Goal: Task Accomplishment & Management: Use online tool/utility

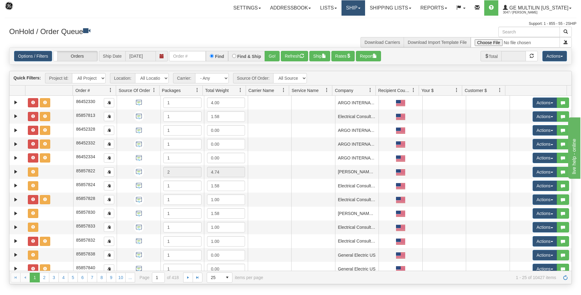
click at [352, 5] on link "Ship" at bounding box center [353, 7] width 24 height 15
click at [330, 22] on span "Ship Screen" at bounding box center [326, 21] width 23 height 5
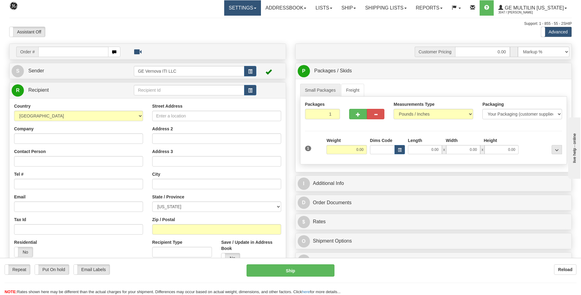
click at [240, 10] on link "Settings" at bounding box center [242, 7] width 37 height 15
click at [223, 21] on span "Shipping Preferences" at bounding box center [225, 21] width 41 height 5
type input "86690888"
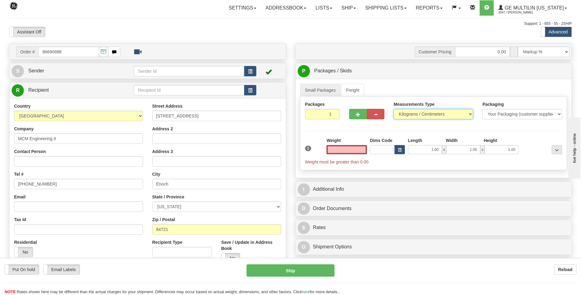
type input "0.00"
click at [406, 112] on select "Pounds / Inches Kilograms / Centimeters" at bounding box center [433, 114] width 80 height 10
select select "0"
click at [393, 109] on select "Pounds / Inches Kilograms / Centimeters" at bounding box center [433, 114] width 80 height 10
click at [364, 152] on input "0.00" at bounding box center [346, 149] width 40 height 9
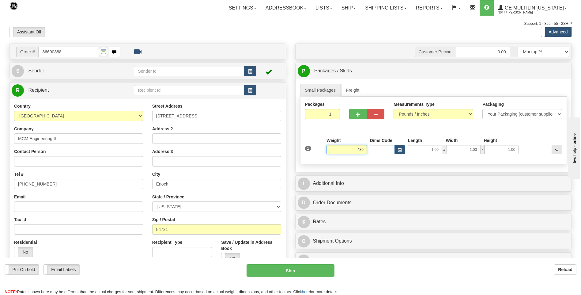
click button "Delete" at bounding box center [0, 0] width 0 height 0
type input "430.00"
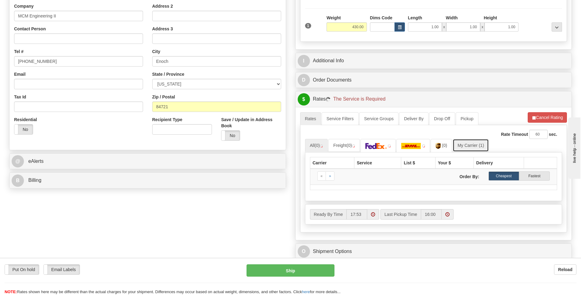
click at [459, 146] on link "My Carrier (1)" at bounding box center [471, 145] width 36 height 13
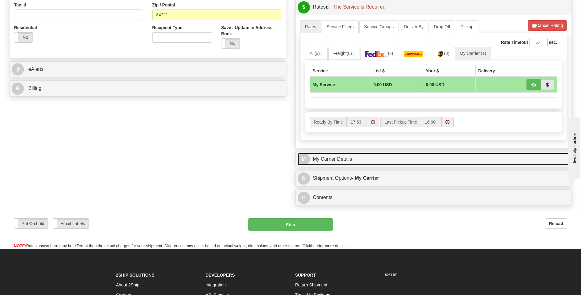
click at [381, 159] on link "M My Carrier Details" at bounding box center [434, 159] width 272 height 13
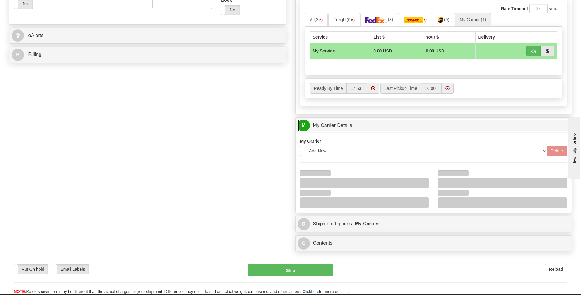
scroll to position [306, 0]
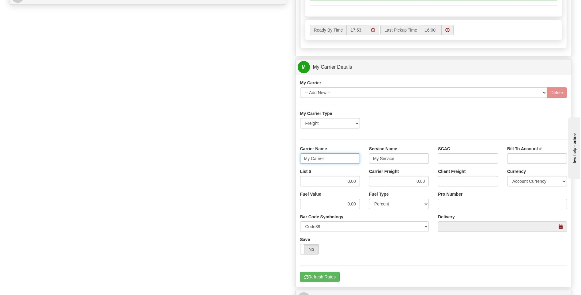
drag, startPoint x: 321, startPoint y: 162, endPoint x: 293, endPoint y: 163, distance: 28.2
click at [293, 163] on div "Customer Pricing 0.00 Markup % Discount % Flat Amount Per Pound Flat Amount Mar…" at bounding box center [434, 32] width 286 height 591
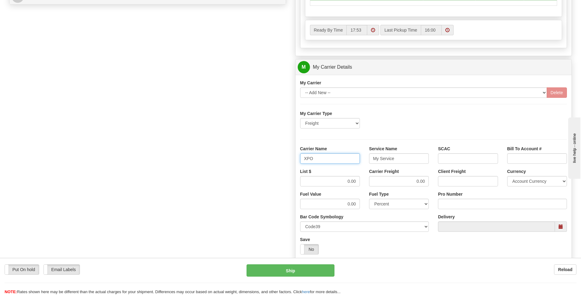
type input "XPO"
type input "LTL"
drag, startPoint x: 336, startPoint y: 179, endPoint x: 368, endPoint y: 182, distance: 32.3
click at [368, 183] on div "List $ 0.00 Carrier Freight 0.00 Client Freight Currency Account Currency ARN A…" at bounding box center [433, 179] width 276 height 23
type input "385"
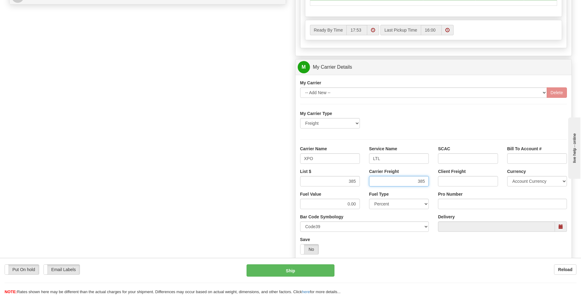
type input "385"
click at [453, 201] on input "Pro Number" at bounding box center [502, 203] width 129 height 10
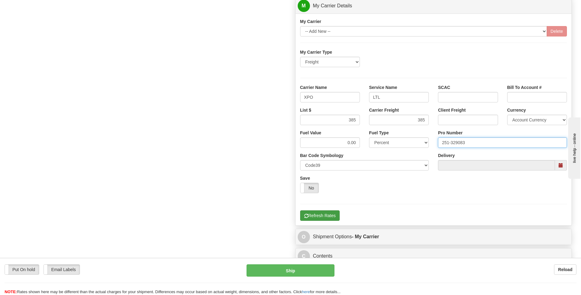
type input "251-329083"
click at [325, 213] on button "Refresh Rates" at bounding box center [320, 215] width 40 height 10
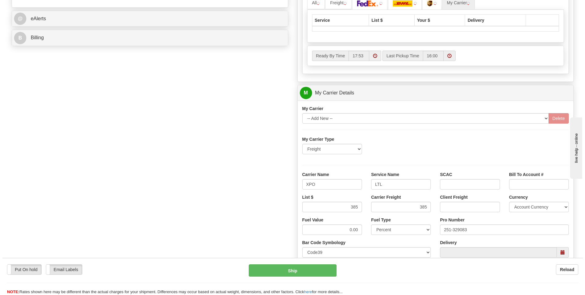
scroll to position [137, 0]
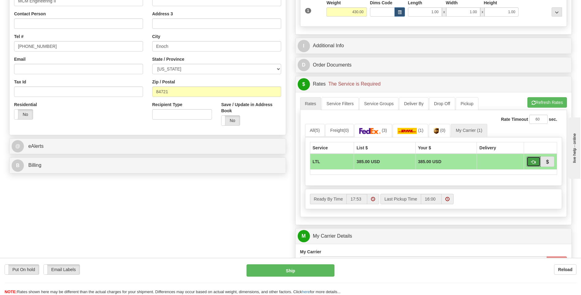
click at [532, 162] on span "button" at bounding box center [533, 162] width 4 height 4
type input "00"
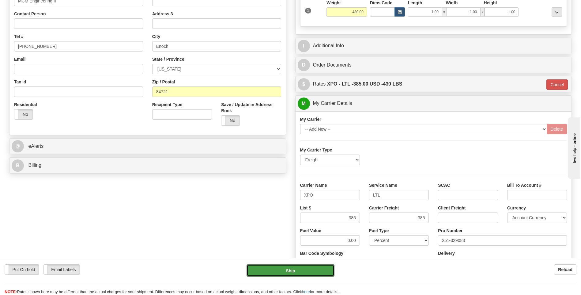
click at [301, 271] on button "Ship" at bounding box center [291, 270] width 88 height 12
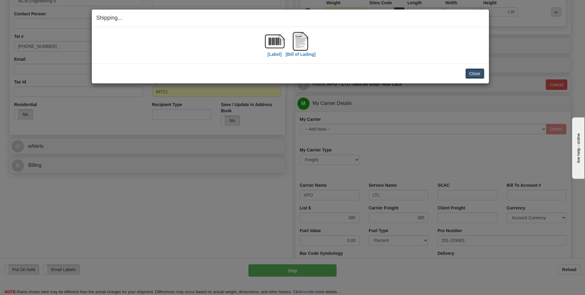
click at [474, 70] on button "Close" at bounding box center [475, 73] width 19 height 10
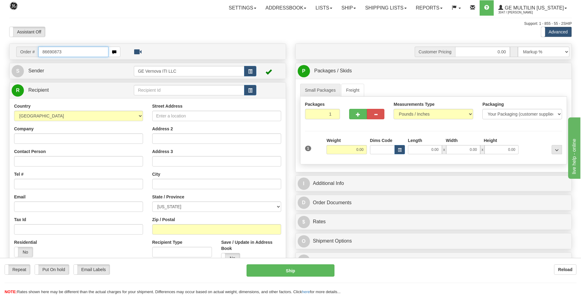
type input "86690873"
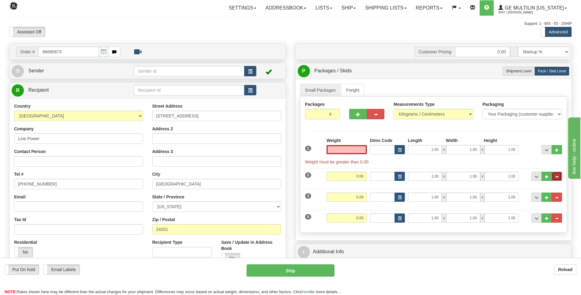
type input "0.00"
click at [556, 175] on span "..." at bounding box center [557, 176] width 4 height 3
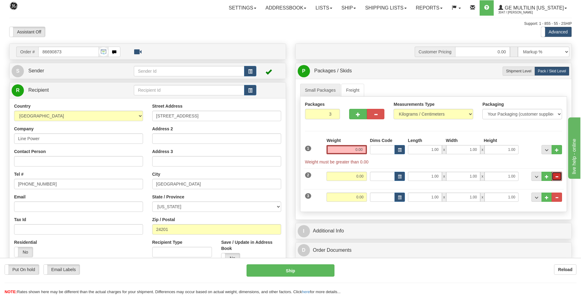
click at [557, 175] on span "..." at bounding box center [557, 176] width 4 height 3
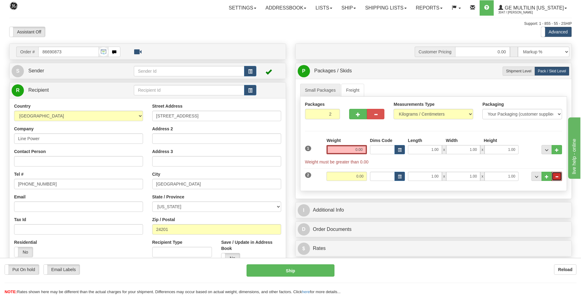
click at [557, 175] on span "..." at bounding box center [557, 176] width 4 height 3
type input "1"
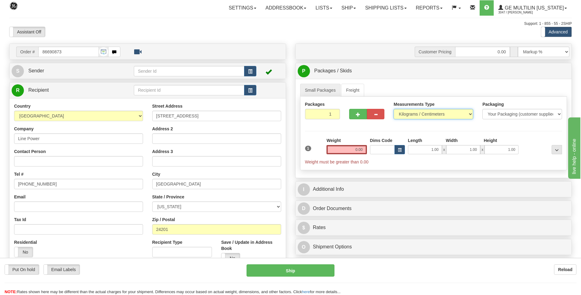
click at [406, 114] on select "Pounds / Inches Kilograms / Centimeters" at bounding box center [433, 114] width 80 height 10
select select "0"
click at [393, 109] on select "Pounds / Inches Kilograms / Centimeters" at bounding box center [433, 114] width 80 height 10
click at [366, 147] on input "0.00" at bounding box center [346, 149] width 40 height 9
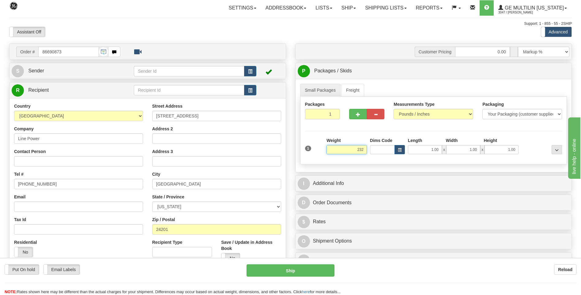
click button "Delete" at bounding box center [0, 0] width 0 height 0
type input "232.00"
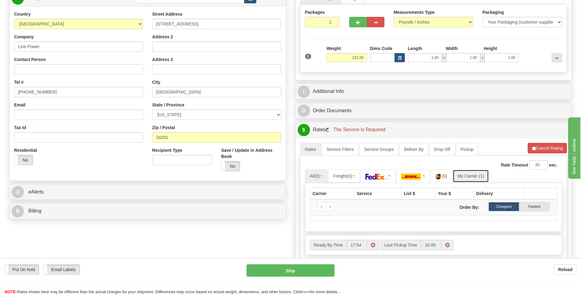
click at [463, 178] on link "My Carrier (1)" at bounding box center [471, 175] width 36 height 13
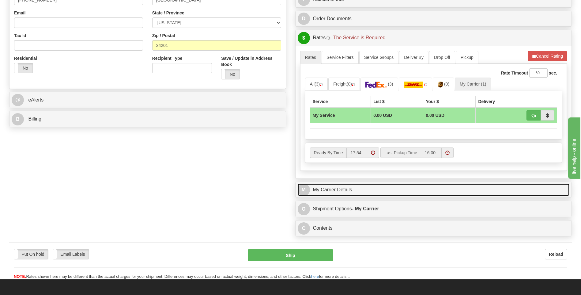
click at [382, 191] on link "M My Carrier Details" at bounding box center [434, 189] width 272 height 13
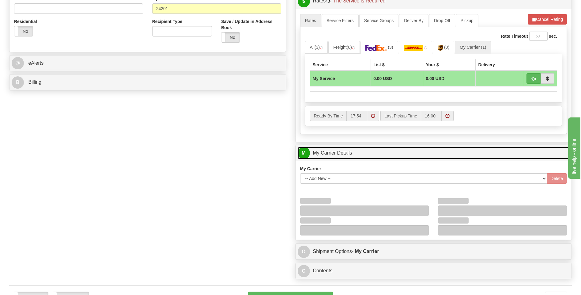
scroll to position [245, 0]
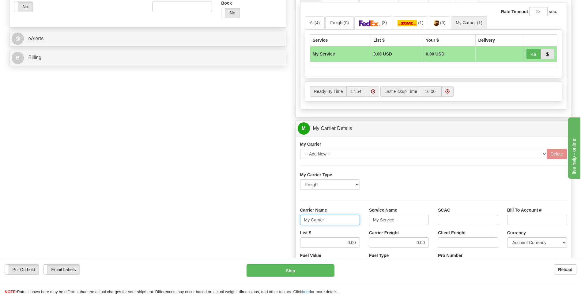
drag, startPoint x: 338, startPoint y: 220, endPoint x: 272, endPoint y: 223, distance: 66.8
click at [272, 223] on div "Order # 86690873 S Sender" at bounding box center [291, 94] width 572 height 591
type input "AVERI"
type input "LTL"
drag, startPoint x: 336, startPoint y: 244, endPoint x: 356, endPoint y: 241, distance: 20.4
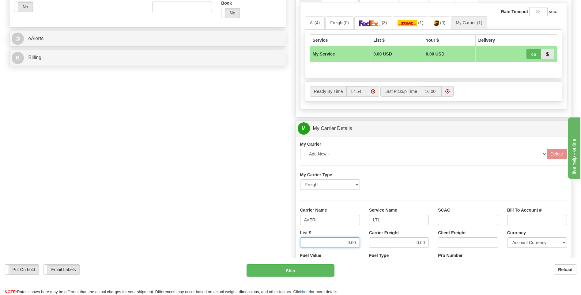
click at [355, 242] on input "0.00" at bounding box center [330, 242] width 60 height 10
type input "320"
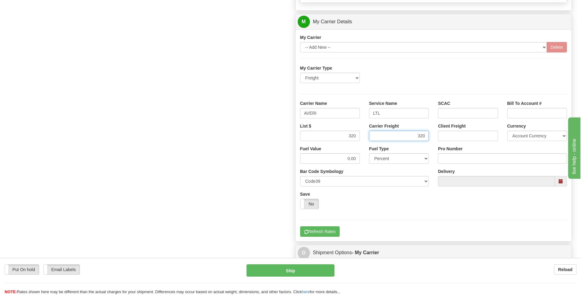
scroll to position [367, 0]
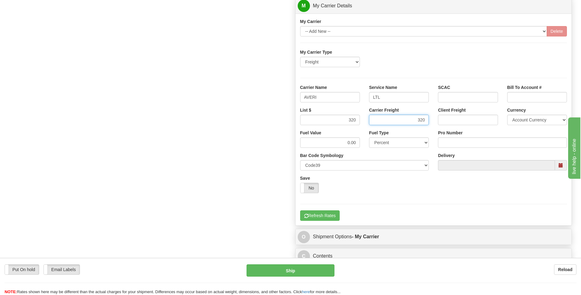
type input "320"
click at [458, 141] on input "Pro Number" at bounding box center [502, 142] width 129 height 10
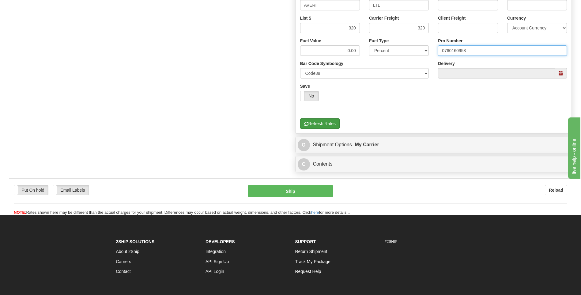
type input "0760160958"
click at [324, 121] on button "Refresh Rates" at bounding box center [320, 123] width 40 height 10
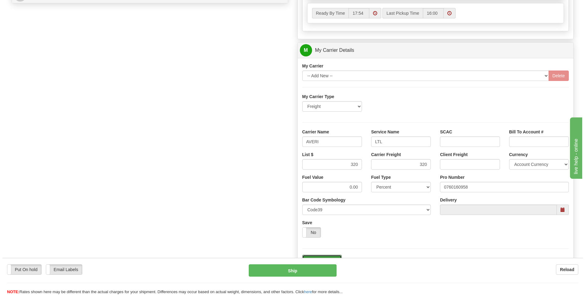
scroll to position [199, 0]
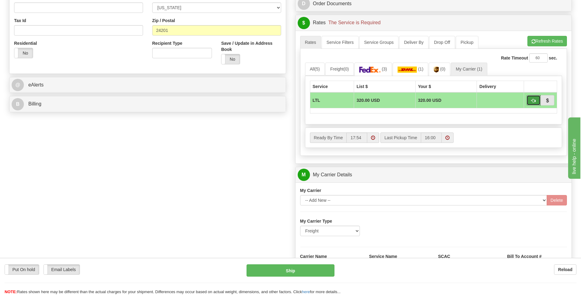
click at [531, 101] on span "button" at bounding box center [533, 101] width 4 height 4
type input "00"
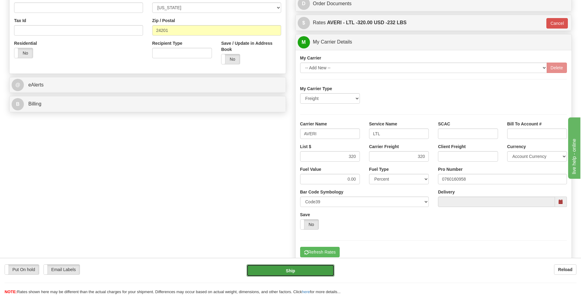
click at [295, 273] on button "Ship" at bounding box center [291, 270] width 88 height 12
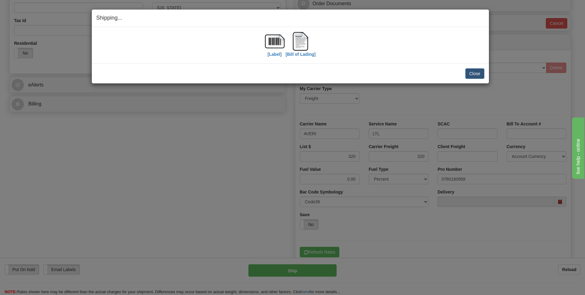
drag, startPoint x: 483, startPoint y: 65, endPoint x: 474, endPoint y: 75, distance: 13.5
click at [481, 66] on div "Close Cancel Cancel Shipment and Quit Pickup Quit Pickup ONLY" at bounding box center [290, 73] width 397 height 20
click at [474, 75] on button "Close" at bounding box center [475, 73] width 19 height 10
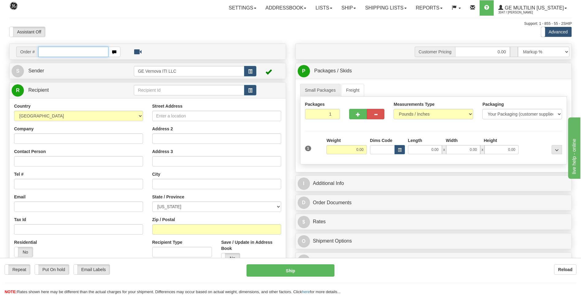
click at [101, 50] on input "text" at bounding box center [73, 52] width 70 height 10
type input "86690367"
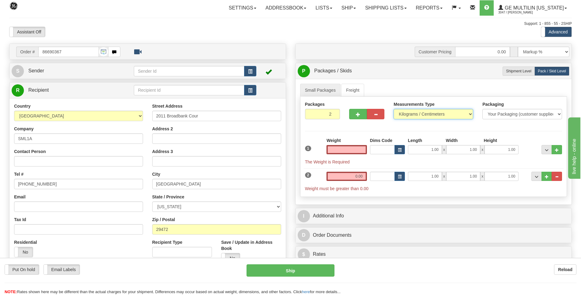
type input "0.00"
click at [411, 113] on select "Pounds / Inches Kilograms / Centimeters" at bounding box center [433, 114] width 80 height 10
select select "0"
click at [393, 109] on select "Pounds / Inches Kilograms / Centimeters" at bounding box center [433, 114] width 80 height 10
click at [556, 175] on span "..." at bounding box center [557, 176] width 4 height 3
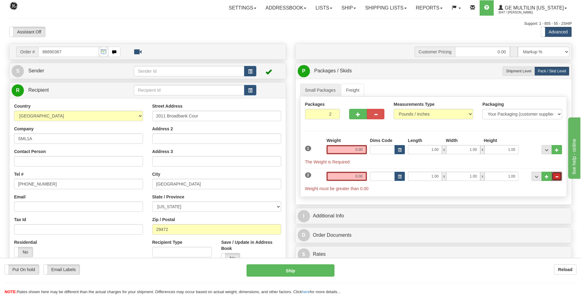
type input "1"
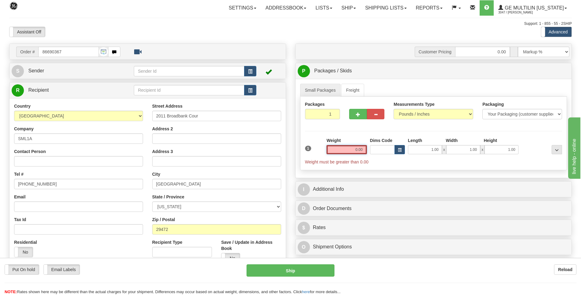
click at [363, 149] on input "0.00" at bounding box center [346, 149] width 40 height 9
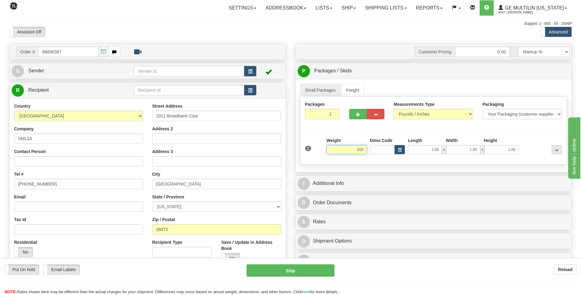
click button "Delete" at bounding box center [0, 0] width 0 height 0
type input "826.00"
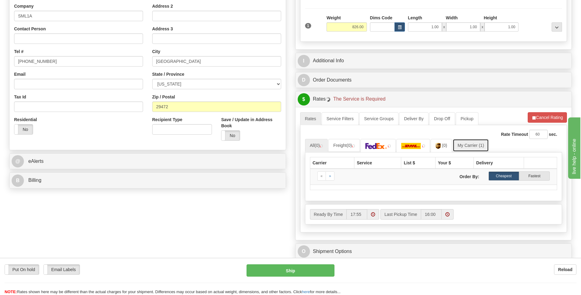
click at [461, 145] on link "My Carrier (1)" at bounding box center [471, 145] width 36 height 13
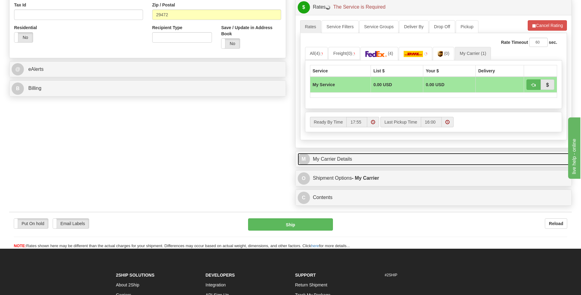
click at [367, 159] on link "M My Carrier Details" at bounding box center [434, 159] width 272 height 13
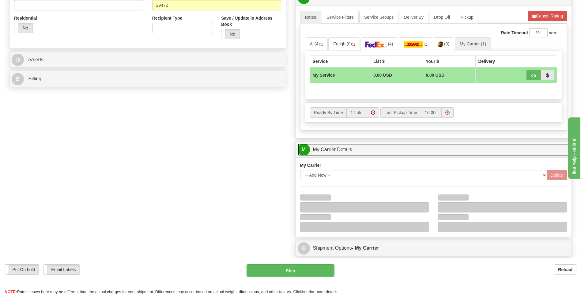
scroll to position [306, 0]
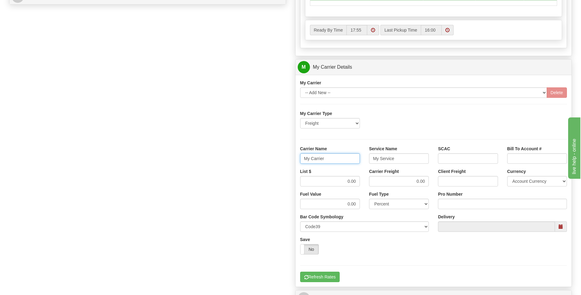
drag, startPoint x: 322, startPoint y: 159, endPoint x: 284, endPoint y: 153, distance: 38.6
click at [285, 153] on div "Order # 86690367 S Sender" at bounding box center [291, 32] width 572 height 591
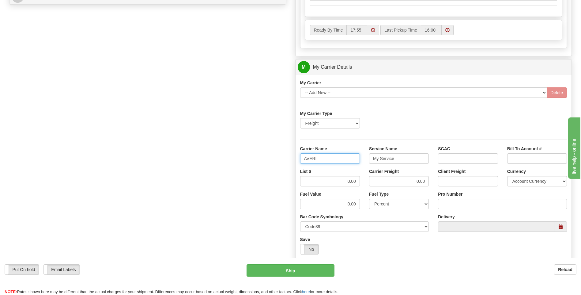
type input "AVERI"
type input "LTL"
drag, startPoint x: 342, startPoint y: 178, endPoint x: 367, endPoint y: 183, distance: 25.2
click at [367, 183] on div "List $ 0.00 Carrier Freight 0.00 Client Freight Currency Account Currency ARN A…" at bounding box center [433, 179] width 276 height 23
type input "320"
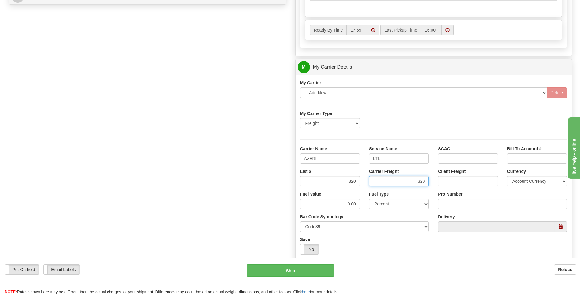
type input "320"
click at [442, 203] on input "Pro Number" at bounding box center [502, 203] width 129 height 10
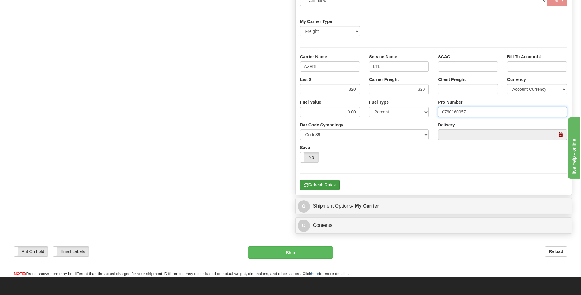
type input "0760160957"
click at [321, 189] on button "Refresh Rates" at bounding box center [320, 184] width 40 height 10
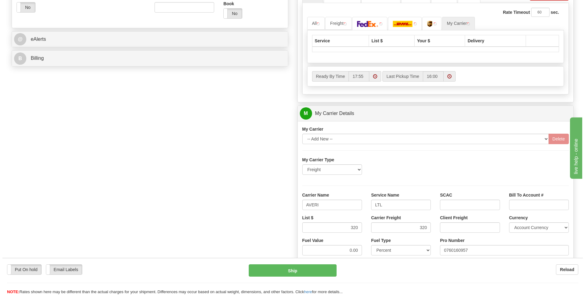
scroll to position [137, 0]
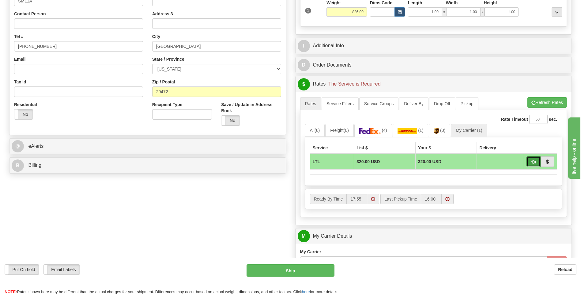
click at [532, 162] on span "button" at bounding box center [533, 162] width 4 height 4
type input "00"
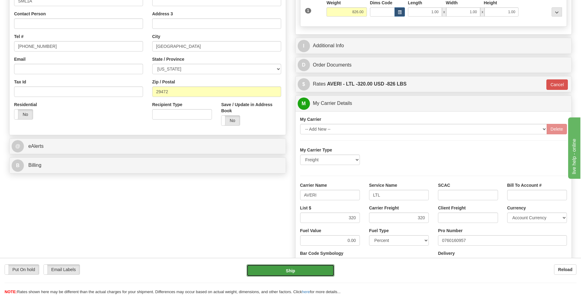
click at [289, 273] on button "Ship" at bounding box center [291, 270] width 88 height 12
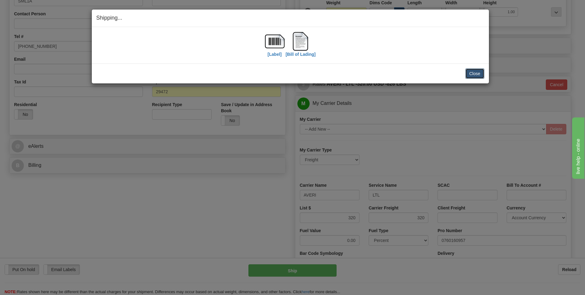
drag, startPoint x: 469, startPoint y: 77, endPoint x: 470, endPoint y: 74, distance: 3.3
click at [469, 75] on button "Close" at bounding box center [475, 73] width 19 height 10
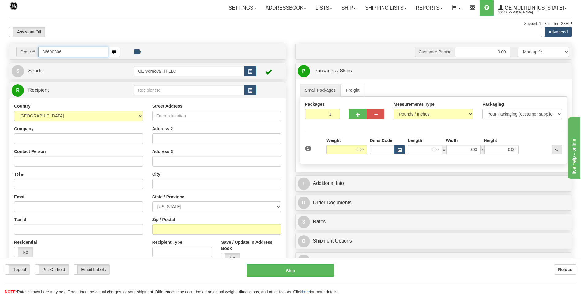
type input "86690806"
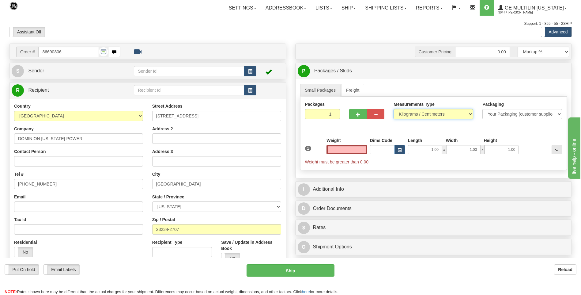
type input "0.00"
click at [405, 114] on select "Pounds / Inches Kilograms / Centimeters" at bounding box center [433, 114] width 80 height 10
select select "0"
click at [393, 109] on select "Pounds / Inches Kilograms / Centimeters" at bounding box center [433, 114] width 80 height 10
click at [365, 149] on input "0.00" at bounding box center [346, 149] width 40 height 9
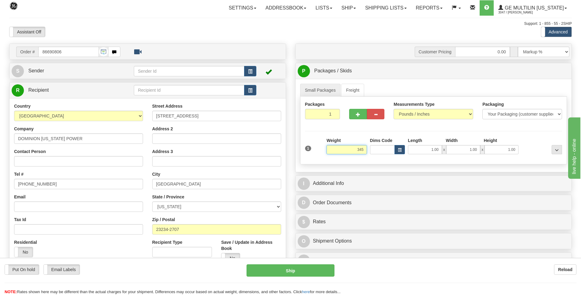
click button "Delete" at bounding box center [0, 0] width 0 height 0
type input "345.00"
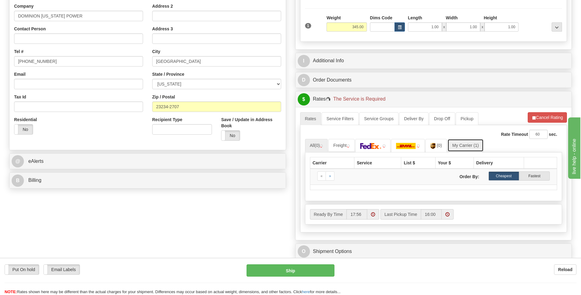
click at [463, 145] on link "My Carrier (1)" at bounding box center [465, 145] width 36 height 13
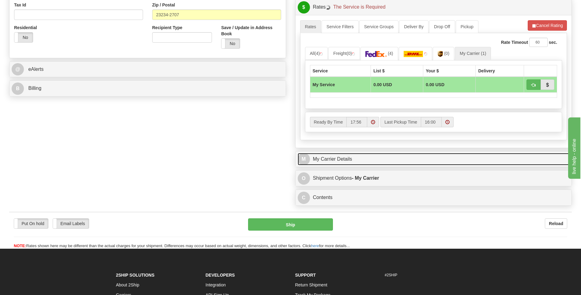
click at [365, 159] on link "M My Carrier Details" at bounding box center [434, 159] width 272 height 13
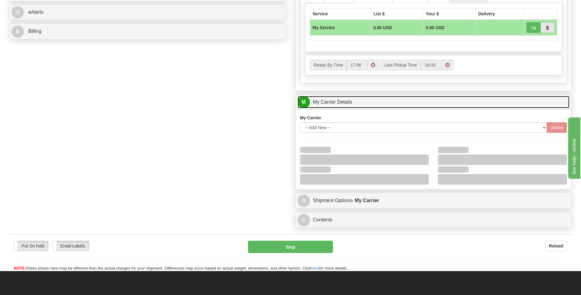
scroll to position [276, 0]
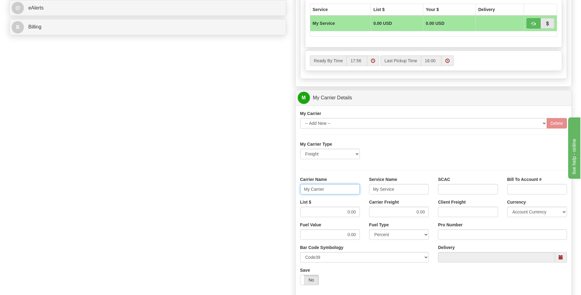
click at [294, 190] on div "Customer Pricing 0.00 Markup % Discount % Flat Amount Per Pound Flat Amount Mar…" at bounding box center [434, 63] width 286 height 591
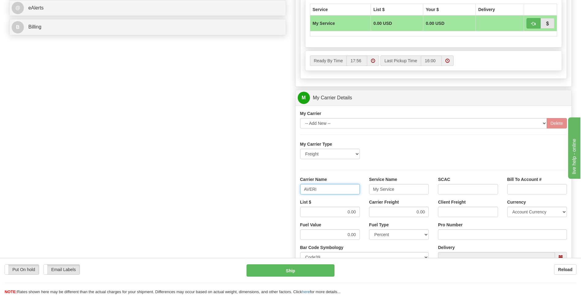
type input "AVERI"
type input "LTL"
drag, startPoint x: 359, startPoint y: 213, endPoint x: 373, endPoint y: 213, distance: 13.5
click at [373, 213] on div "List $ 0.00 Carrier Freight 0.00 Client Freight Currency Account Currency ARN A…" at bounding box center [433, 210] width 276 height 23
type input "320"
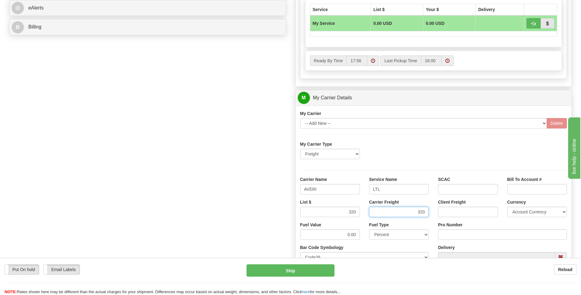
type input "320"
click at [465, 236] on input "Pro Number" at bounding box center [502, 234] width 129 height 10
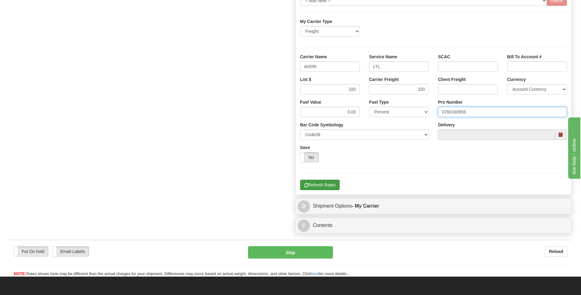
type input "0760160956"
click at [330, 187] on button "Refresh Rates" at bounding box center [320, 184] width 40 height 10
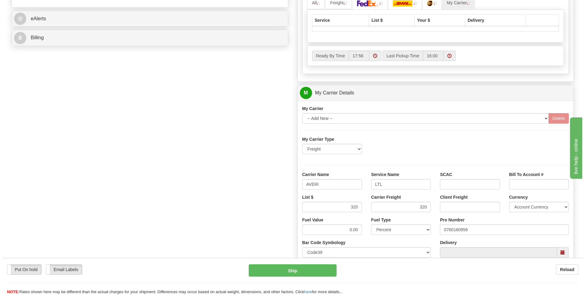
scroll to position [168, 0]
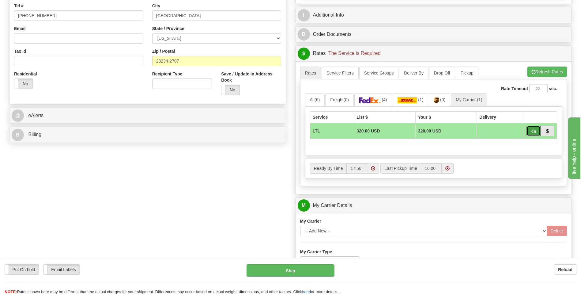
click at [535, 129] on span "button" at bounding box center [533, 131] width 4 height 4
type input "00"
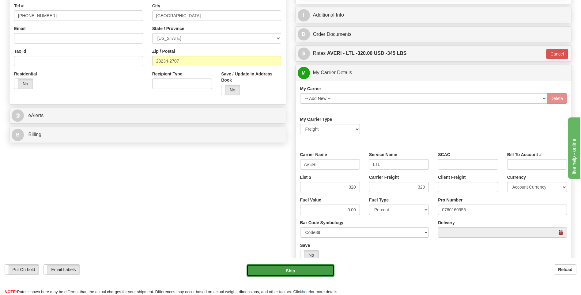
click at [305, 273] on button "Ship" at bounding box center [291, 270] width 88 height 12
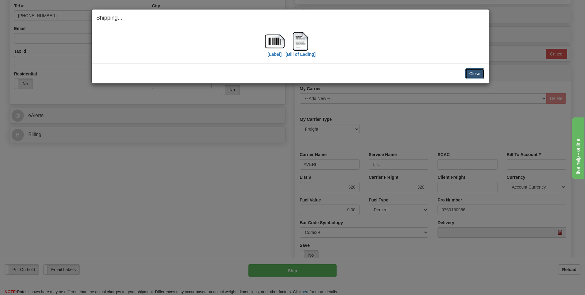
click at [474, 70] on button "Close" at bounding box center [475, 73] width 19 height 10
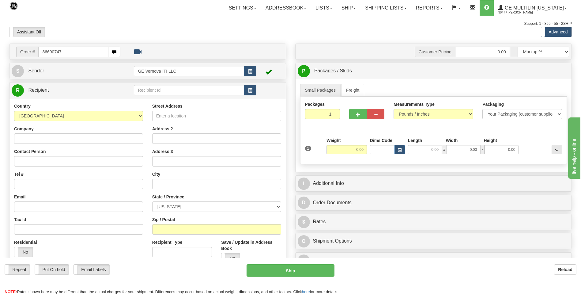
type input "86690747"
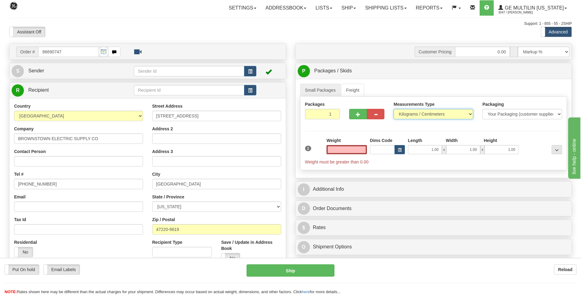
type input "0.00"
click at [405, 117] on select "Pounds / Inches Kilograms / Centimeters" at bounding box center [433, 114] width 80 height 10
select select "0"
click at [393, 109] on select "Pounds / Inches Kilograms / Centimeters" at bounding box center [433, 114] width 80 height 10
click at [365, 149] on input "0.00" at bounding box center [346, 149] width 40 height 9
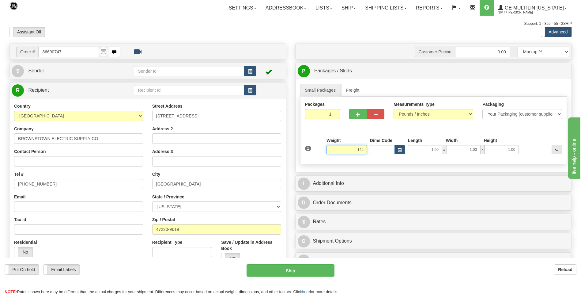
click button "Delete" at bounding box center [0, 0] width 0 height 0
type input "145.00"
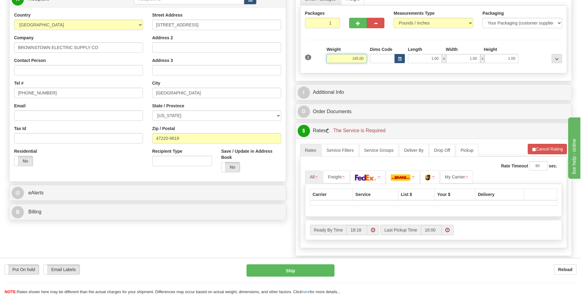
scroll to position [92, 0]
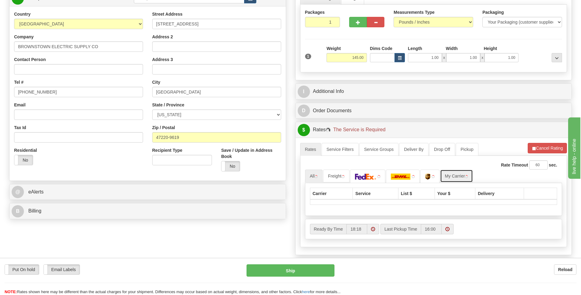
click at [466, 180] on link "My Carrier" at bounding box center [456, 175] width 33 height 13
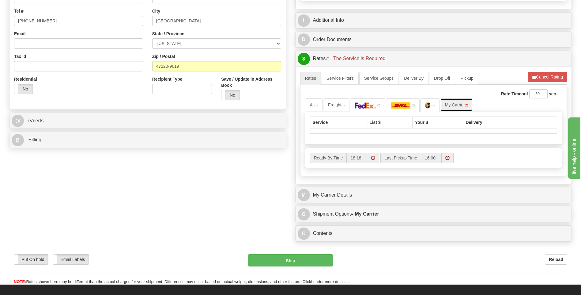
scroll to position [214, 0]
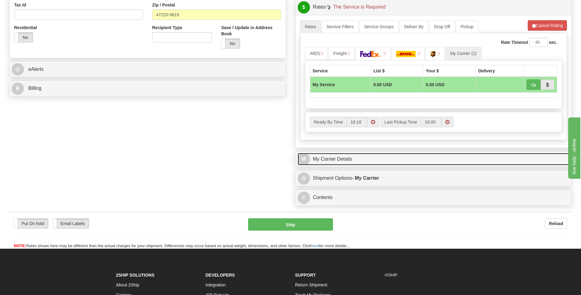
click at [378, 146] on div "Customer Pricing 0.00 Markup % Discount % Flat Amount Per Pound Flat Amount Mar…" at bounding box center [434, 18] width 286 height 379
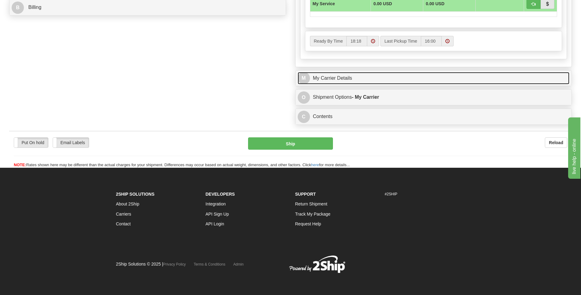
click at [360, 83] on link "M My Carrier Details" at bounding box center [434, 78] width 272 height 13
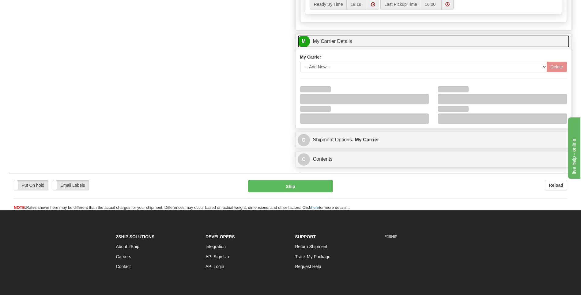
scroll to position [356, 0]
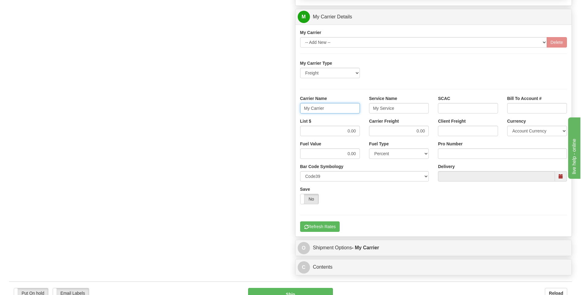
drag, startPoint x: 341, startPoint y: 108, endPoint x: 275, endPoint y: 108, distance: 66.8
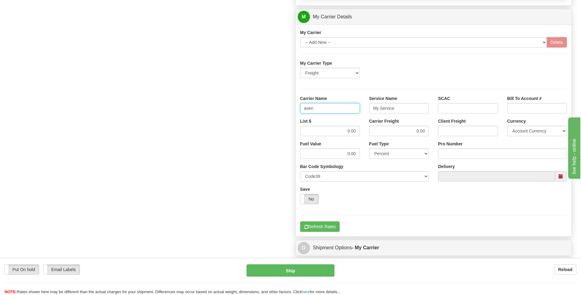
type input "averi"
type input "ltl"
drag, startPoint x: 348, startPoint y: 130, endPoint x: 359, endPoint y: 130, distance: 11.3
click at [359, 130] on input "0.00" at bounding box center [330, 131] width 60 height 10
type input "320"
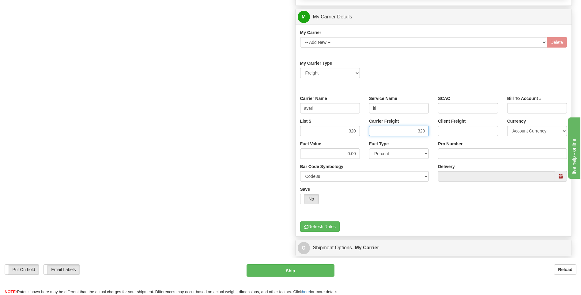
type input "320"
click at [452, 159] on div "Tracking Number Pro Number" at bounding box center [502, 152] width 138 height 23
click at [451, 154] on input "Pro Number" at bounding box center [502, 153] width 129 height 10
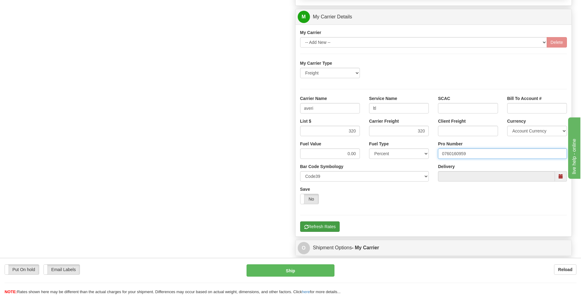
type input "0760160959"
click at [335, 229] on button "Refresh Rates" at bounding box center [320, 226] width 40 height 10
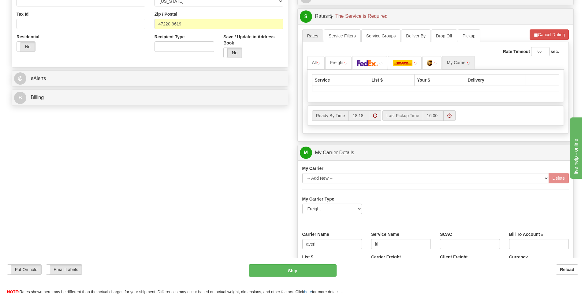
scroll to position [111, 0]
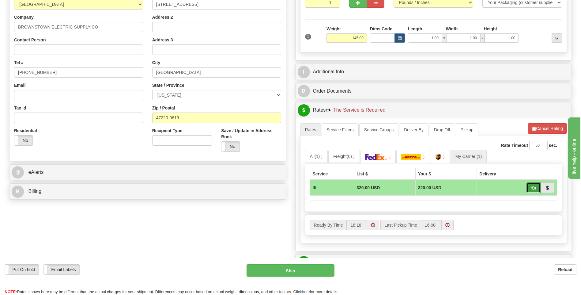
click at [532, 188] on span "button" at bounding box center [533, 188] width 4 height 4
type input "00"
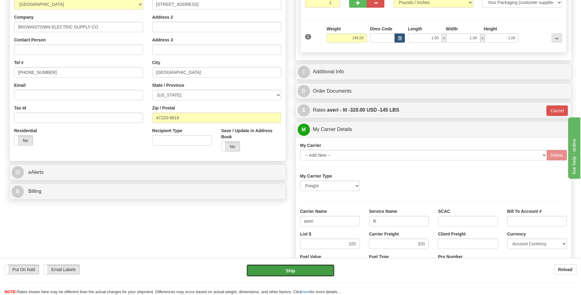
click at [291, 270] on button "Ship" at bounding box center [291, 270] width 88 height 12
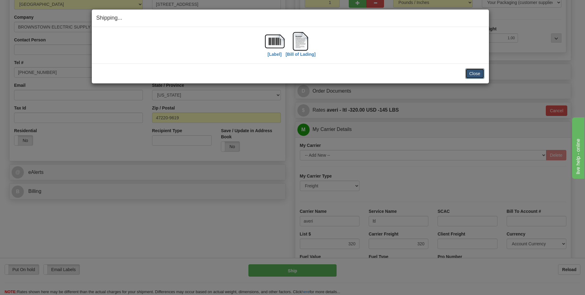
click at [471, 73] on button "Close" at bounding box center [475, 73] width 19 height 10
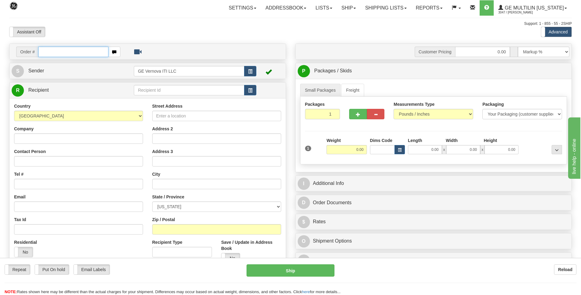
click at [83, 51] on input "text" at bounding box center [73, 52] width 70 height 10
type input "86690737"
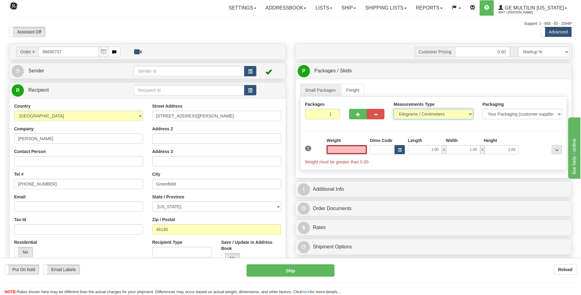
type input "0.00"
click at [425, 113] on select "Pounds / Inches Kilograms / Centimeters" at bounding box center [433, 114] width 80 height 10
select select "0"
click at [393, 109] on select "Pounds / Inches Kilograms / Centimeters" at bounding box center [433, 114] width 80 height 10
click at [360, 152] on input "0.00" at bounding box center [346, 149] width 40 height 9
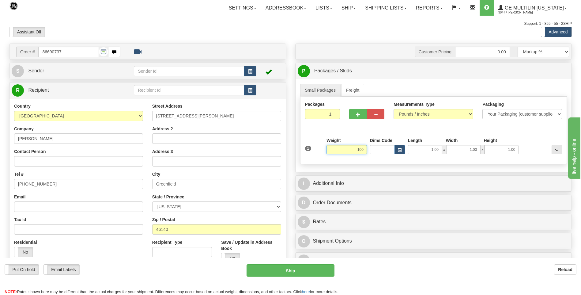
click button "Delete" at bounding box center [0, 0] width 0 height 0
type input "100.00"
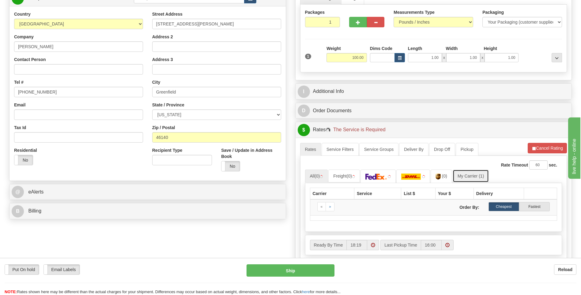
click at [473, 180] on link "My Carrier (1)" at bounding box center [471, 175] width 36 height 13
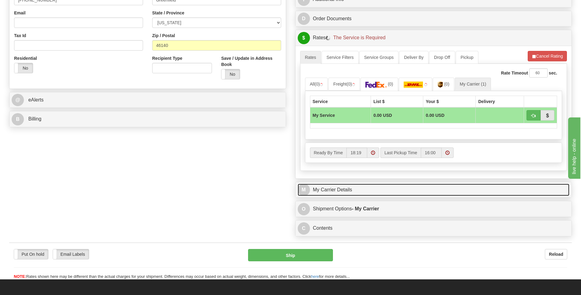
click at [344, 192] on link "M My Carrier Details" at bounding box center [434, 189] width 272 height 13
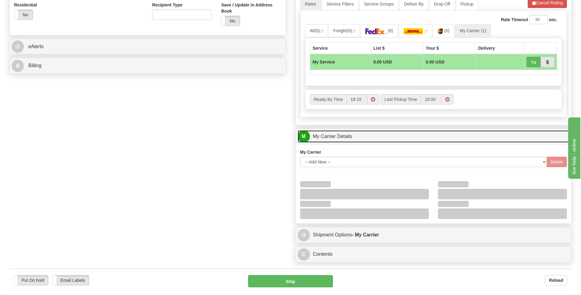
scroll to position [276, 0]
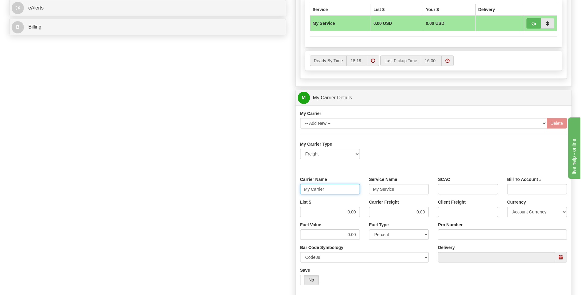
drag, startPoint x: 330, startPoint y: 189, endPoint x: 283, endPoint y: 179, distance: 48.2
click at [276, 186] on div "Order # 86690737 S Sender" at bounding box center [291, 63] width 572 height 591
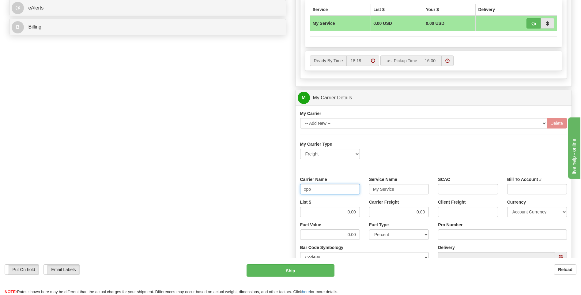
type input "xpo"
type input "ltl"
drag, startPoint x: 331, startPoint y: 207, endPoint x: 367, endPoint y: 211, distance: 36.4
click at [367, 211] on div "List $ 0.00 Carrier Freight 0.00 Client Freight Currency Account Currency ARN A…" at bounding box center [433, 210] width 276 height 23
type input "385"
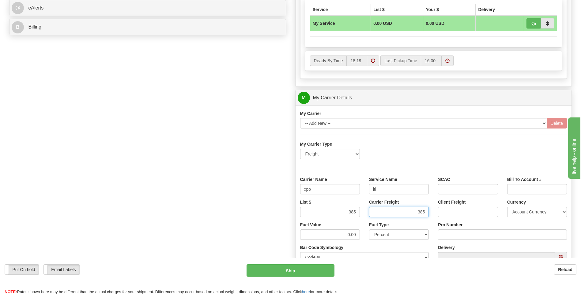
type input "385"
click at [455, 233] on input "Pro Number" at bounding box center [502, 234] width 129 height 10
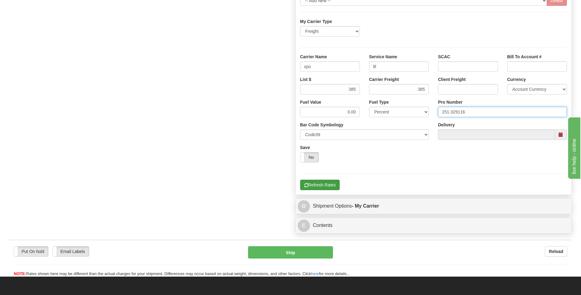
type input "251-329116"
click at [317, 184] on button "Refresh Rates" at bounding box center [320, 184] width 40 height 10
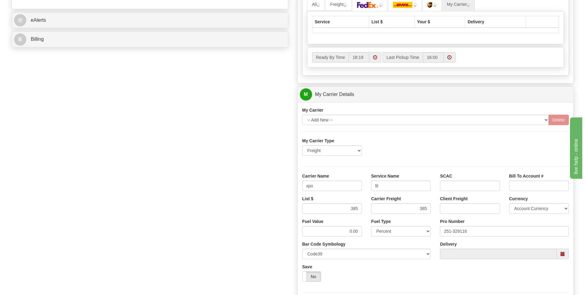
scroll to position [137, 0]
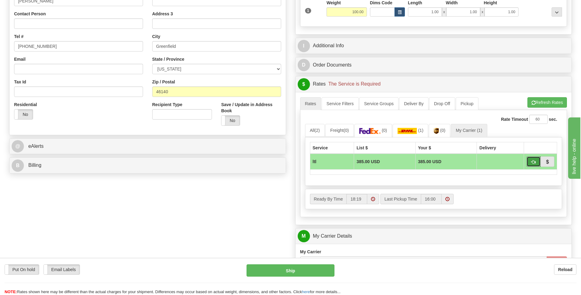
click at [533, 161] on span "button" at bounding box center [533, 162] width 4 height 4
type input "00"
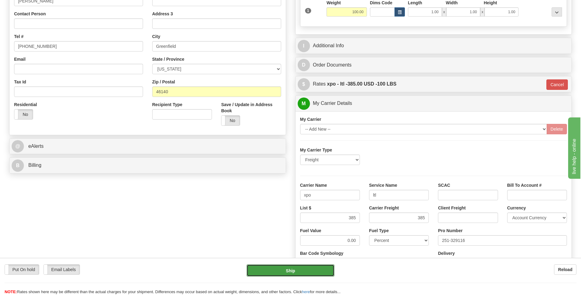
click at [304, 274] on button "Ship" at bounding box center [291, 270] width 88 height 12
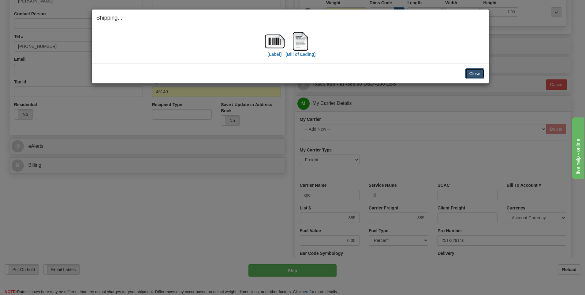
click at [475, 72] on button "Close" at bounding box center [475, 73] width 19 height 10
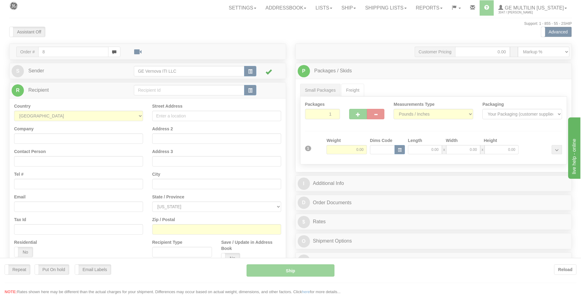
type input "8"
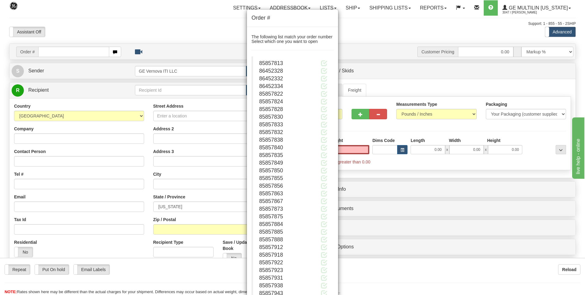
type input "0.00"
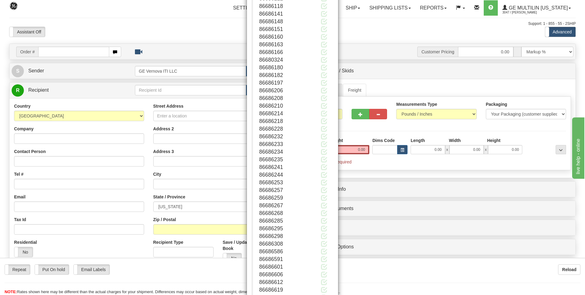
scroll to position [79591, 0]
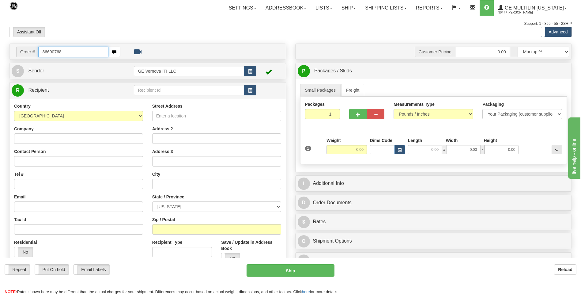
type input "86690768"
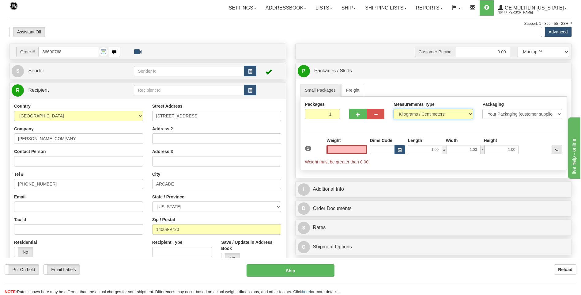
type input "0.00"
drag, startPoint x: 434, startPoint y: 115, endPoint x: 425, endPoint y: 118, distance: 8.8
click at [433, 115] on select "Pounds / Inches Kilograms / Centimeters" at bounding box center [433, 114] width 80 height 10
select select "0"
click at [393, 109] on select "Pounds / Inches Kilograms / Centimeters" at bounding box center [433, 114] width 80 height 10
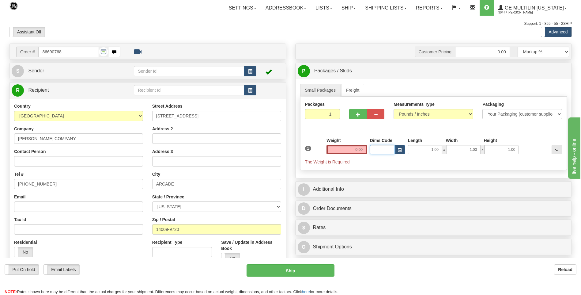
click at [369, 147] on div "Dims Code" at bounding box center [387, 145] width 38 height 17
click at [364, 150] on input "0.00" at bounding box center [346, 149] width 40 height 9
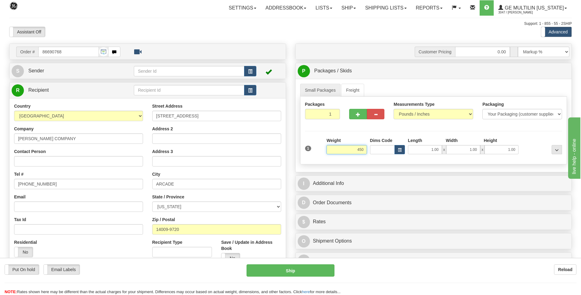
click button "Delete" at bounding box center [0, 0] width 0 height 0
type input "450.00"
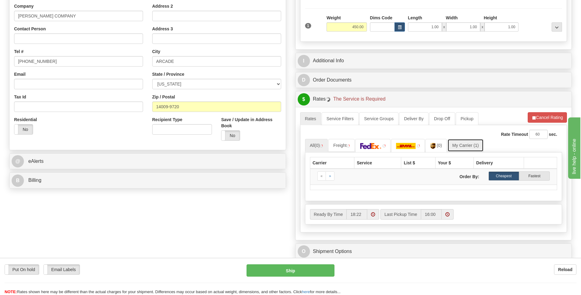
click at [476, 143] on link "My Carrier (1)" at bounding box center [465, 145] width 36 height 13
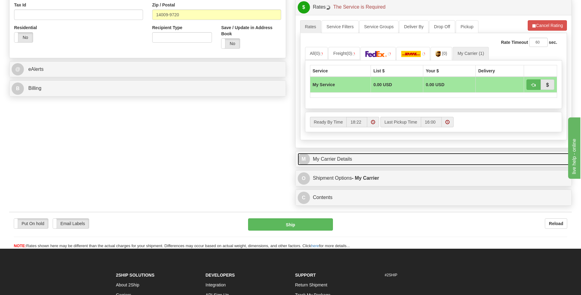
click at [344, 155] on link "M My Carrier Details" at bounding box center [434, 159] width 272 height 13
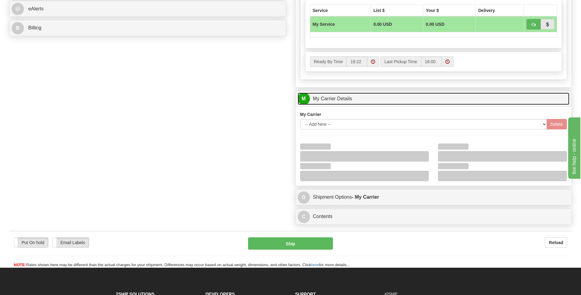
scroll to position [276, 0]
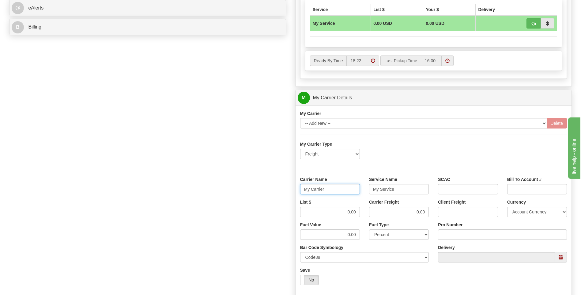
drag, startPoint x: 337, startPoint y: 188, endPoint x: 273, endPoint y: 194, distance: 63.6
click at [273, 194] on div "Order # 86690768 S Sender" at bounding box center [291, 63] width 572 height 591
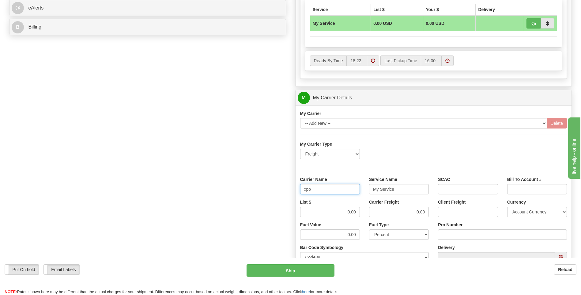
type input "xpo"
type input "ltl"
drag, startPoint x: 332, startPoint y: 208, endPoint x: 373, endPoint y: 210, distance: 41.1
click at [374, 210] on div "List $ 0.00 Carrier Freight 0.00 Client Freight Currency Account Currency ARN A…" at bounding box center [433, 210] width 276 height 23
type input "385"
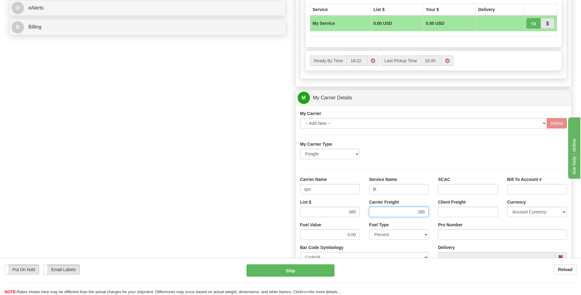
type input "385"
click at [439, 237] on input "Pro Number" at bounding box center [502, 234] width 129 height 10
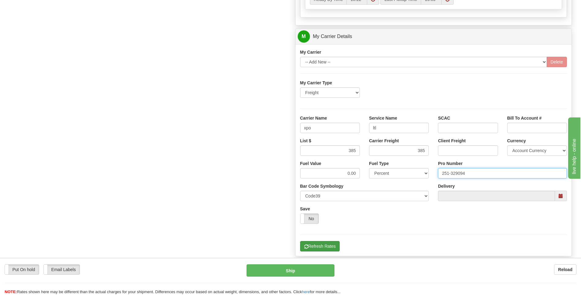
type input "251-329094"
click at [329, 243] on button "Refresh Rates" at bounding box center [320, 246] width 40 height 10
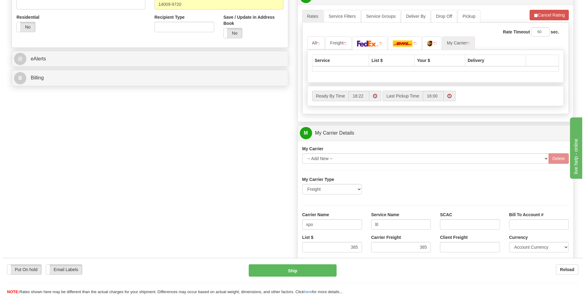
scroll to position [76, 0]
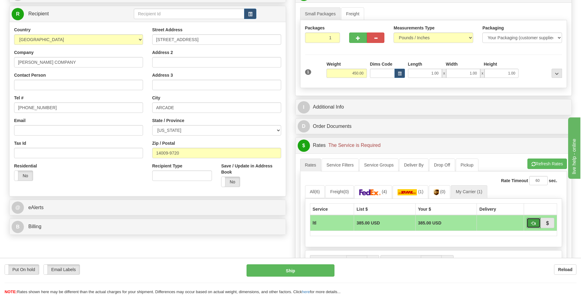
click at [532, 221] on span "button" at bounding box center [533, 223] width 4 height 4
type input "00"
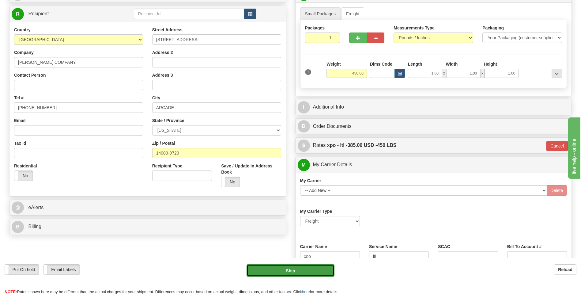
click at [312, 268] on button "Ship" at bounding box center [291, 270] width 88 height 12
